Goal: Book appointment/travel/reservation

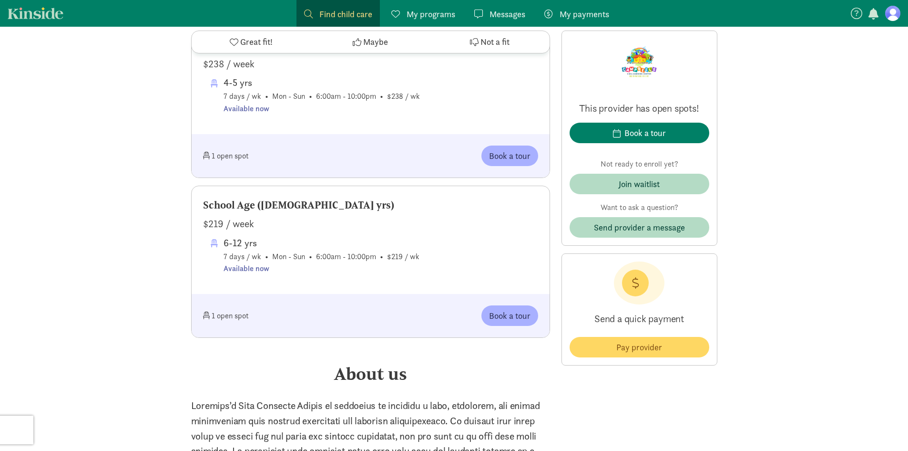
scroll to position [1144, 0]
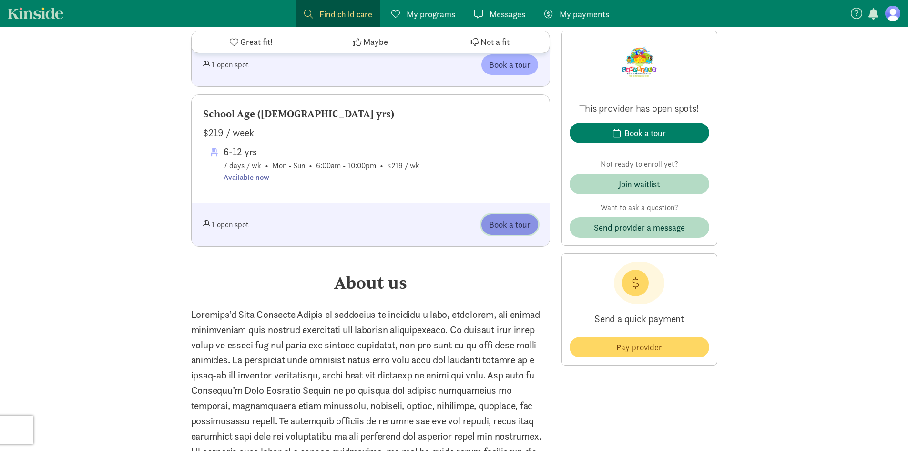
click at [496, 226] on span "Book a tour" at bounding box center [509, 224] width 41 height 13
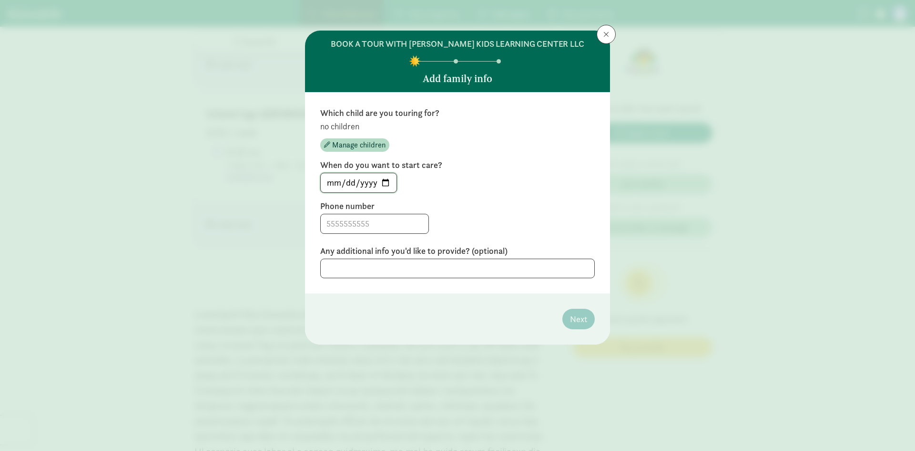
click at [385, 181] on input "[DATE]" at bounding box center [359, 182] width 76 height 19
type input "[DATE]"
click at [337, 226] on input at bounding box center [375, 223] width 108 height 19
click at [411, 272] on textarea at bounding box center [457, 268] width 275 height 20
click at [339, 223] on input "4142072659" at bounding box center [375, 223] width 108 height 19
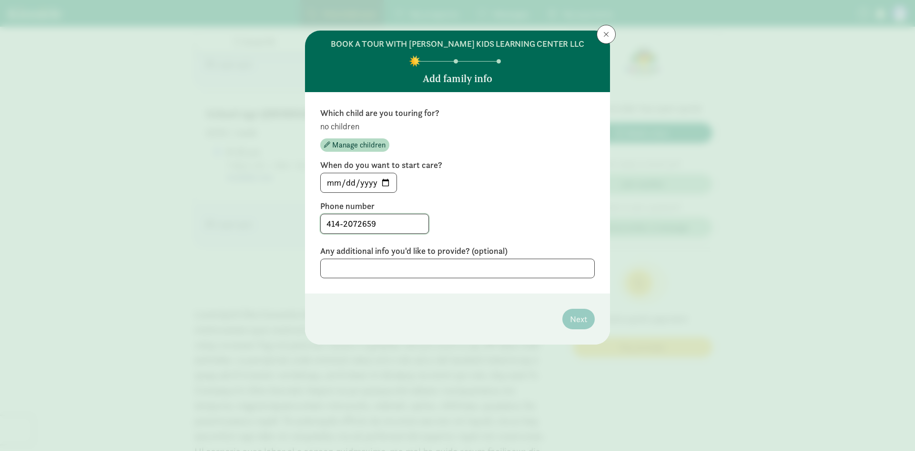
click at [359, 227] on input "414-2072659" at bounding box center [375, 223] width 108 height 19
type input "[PHONE_NUMBER]"
click at [387, 183] on input "[DATE]" at bounding box center [359, 182] width 76 height 19
type input "[DATE]"
click at [385, 180] on input "[DATE]" at bounding box center [359, 182] width 76 height 19
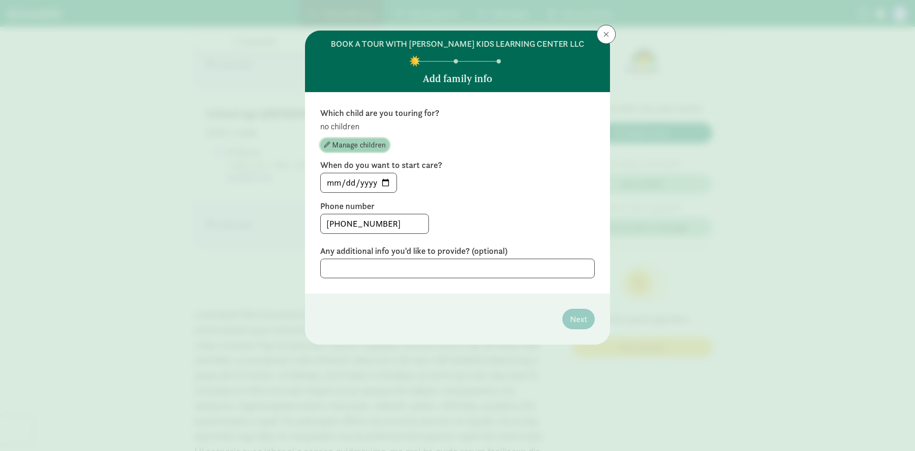
click at [353, 142] on span "Manage children" at bounding box center [358, 144] width 53 height 11
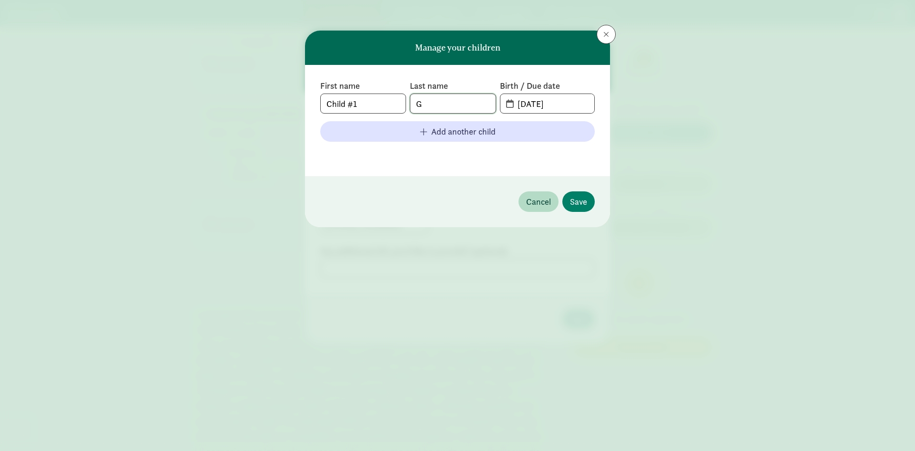
drag, startPoint x: 437, startPoint y: 106, endPoint x: 370, endPoint y: 107, distance: 66.8
click at [435, 107] on input "G" at bounding box center [452, 103] width 85 height 19
drag, startPoint x: 370, startPoint y: 107, endPoint x: 126, endPoint y: 141, distance: 246.9
click at [124, 145] on div "Manage your children First name Child #1 Last name G Birth / Due date [DATE] Ad…" at bounding box center [457, 225] width 915 height 451
type input "Aiden"
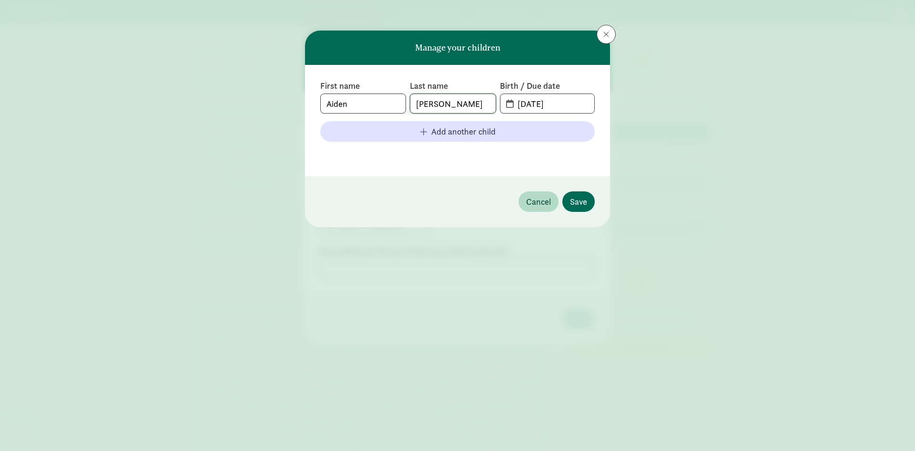
type input "[PERSON_NAME]"
click at [577, 202] on span "Save" at bounding box center [578, 201] width 17 height 13
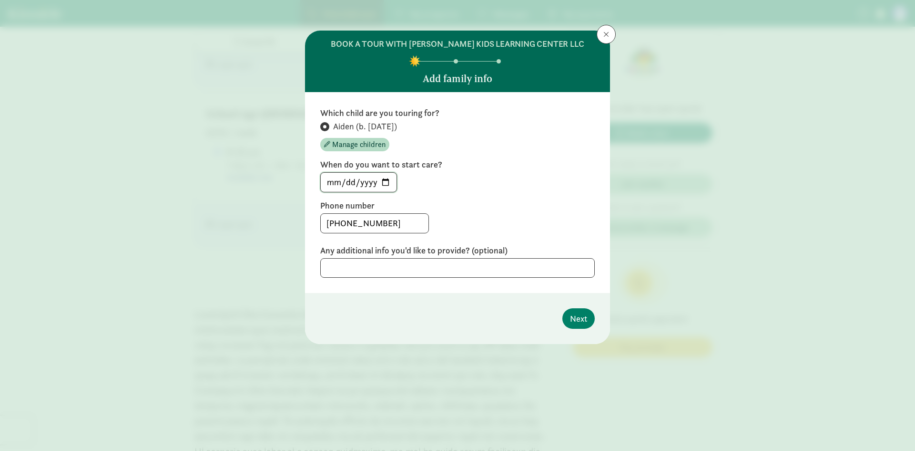
click at [391, 184] on input "[DATE]" at bounding box center [359, 182] width 76 height 19
click at [383, 183] on input "[DATE]" at bounding box center [359, 182] width 76 height 19
type input "[DATE]"
click at [569, 316] on button "Next" at bounding box center [579, 318] width 32 height 21
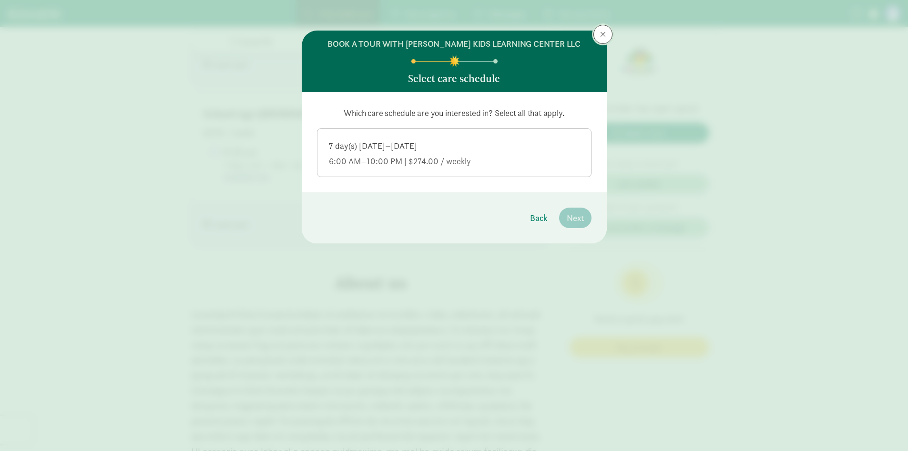
click at [599, 31] on button at bounding box center [603, 34] width 19 height 19
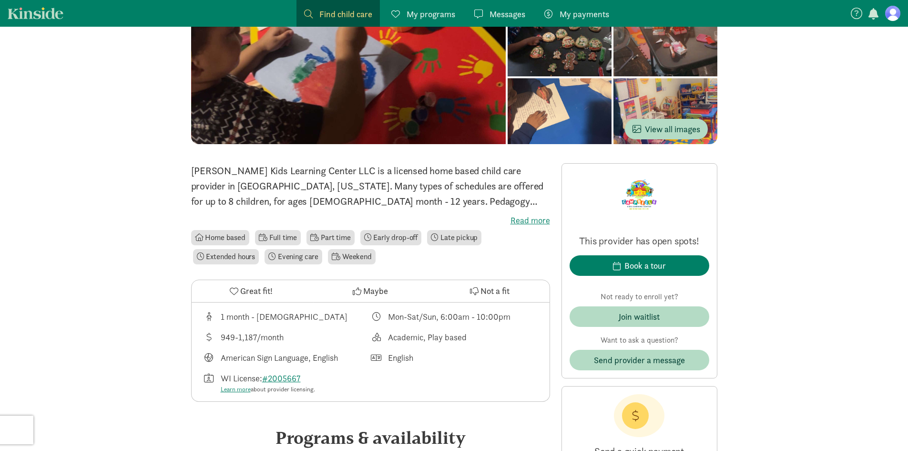
scroll to position [0, 0]
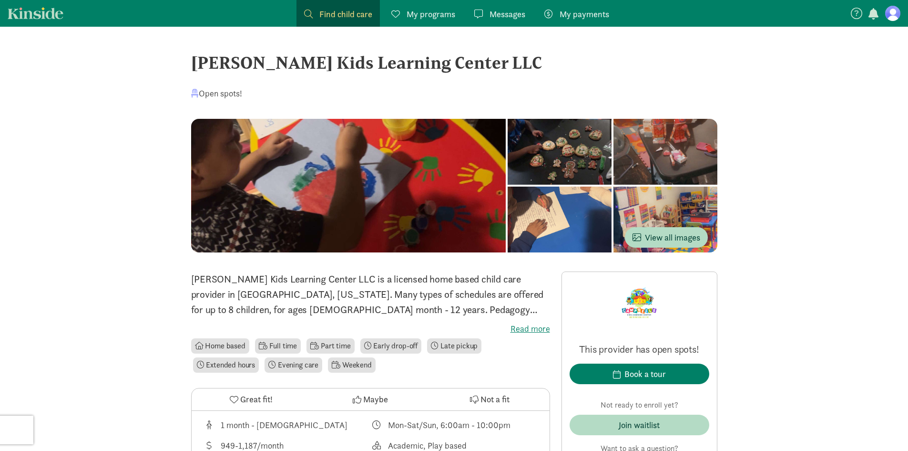
click at [436, 9] on span "My programs" at bounding box center [431, 14] width 49 height 13
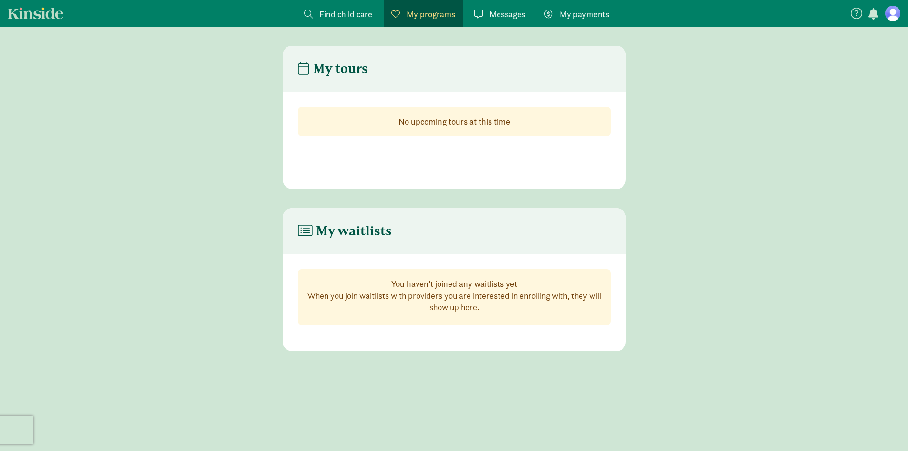
click at [323, 12] on span "Find child care" at bounding box center [345, 14] width 53 height 13
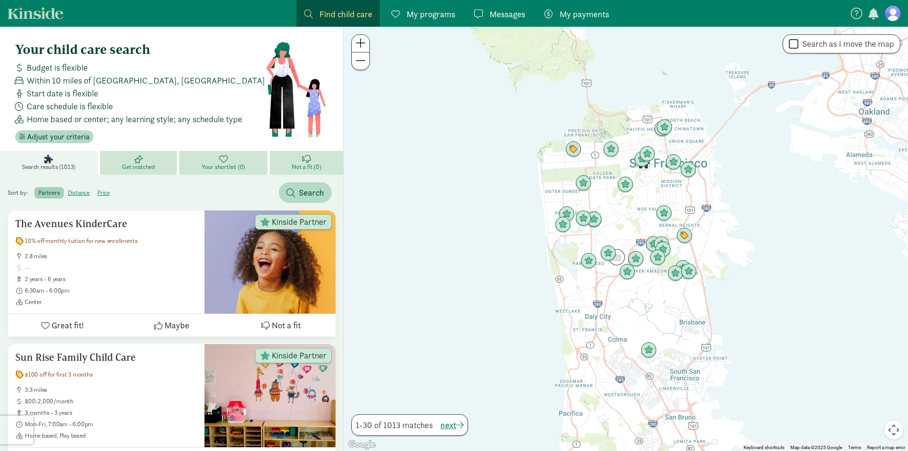
click at [325, 11] on span "Find child care" at bounding box center [345, 14] width 53 height 13
click at [306, 12] on span at bounding box center [308, 14] width 9 height 9
